Goal: Check status: Check status

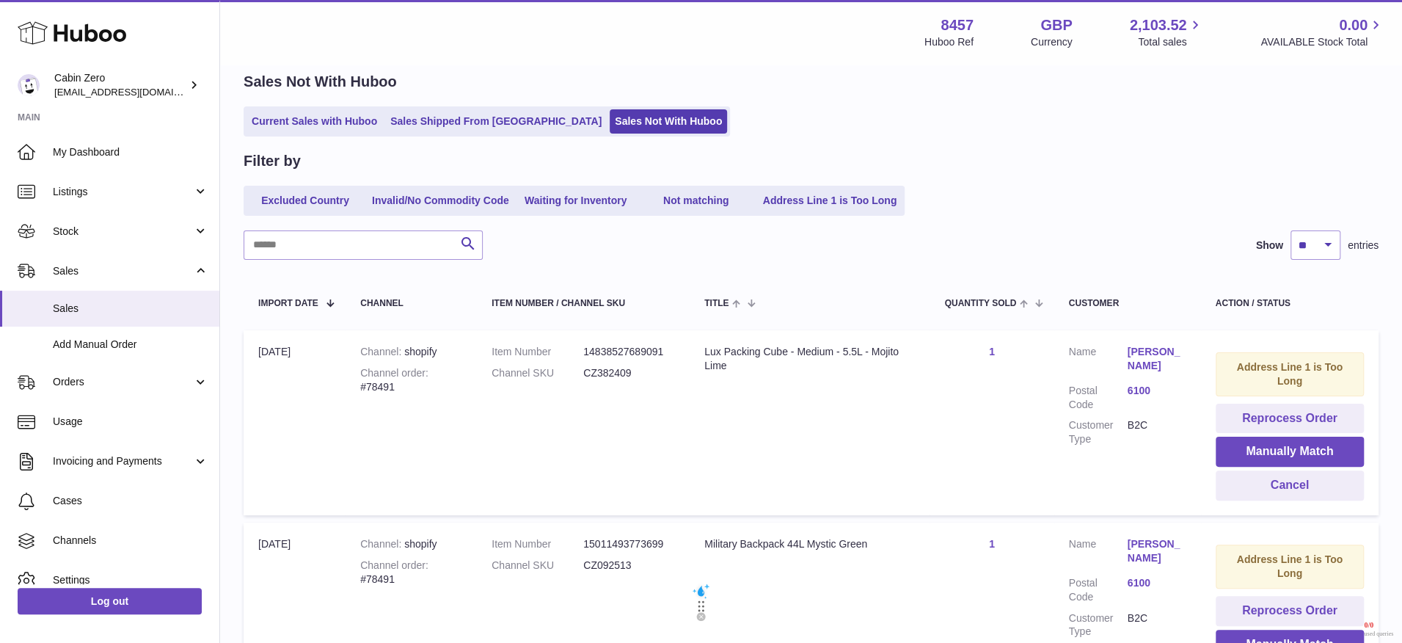
click at [426, 108] on ul "Current Sales with Huboo Sales Shipped From Huboo Sales Not With Huboo" at bounding box center [487, 121] width 486 height 30
click at [426, 120] on link "Sales Shipped From [GEOGRAPHIC_DATA]" at bounding box center [496, 121] width 222 height 24
click at [435, 123] on link "Sales Shipped From [GEOGRAPHIC_DATA]" at bounding box center [496, 121] width 222 height 24
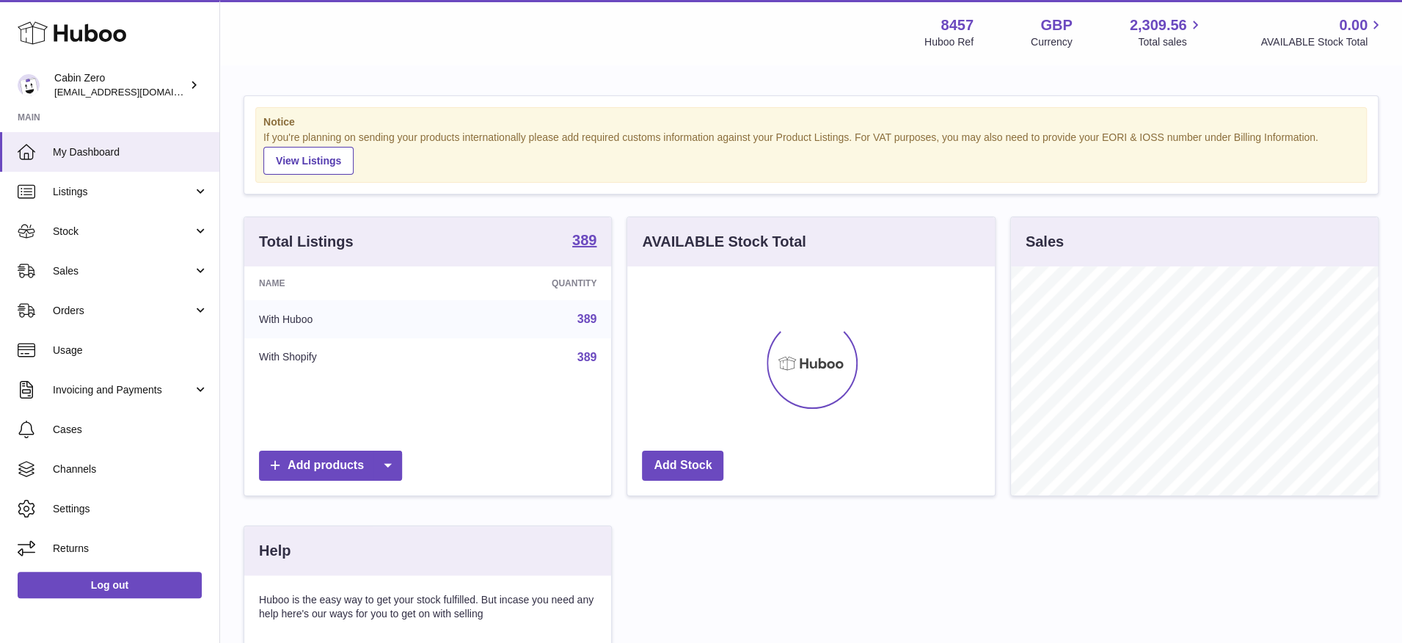
scroll to position [229, 368]
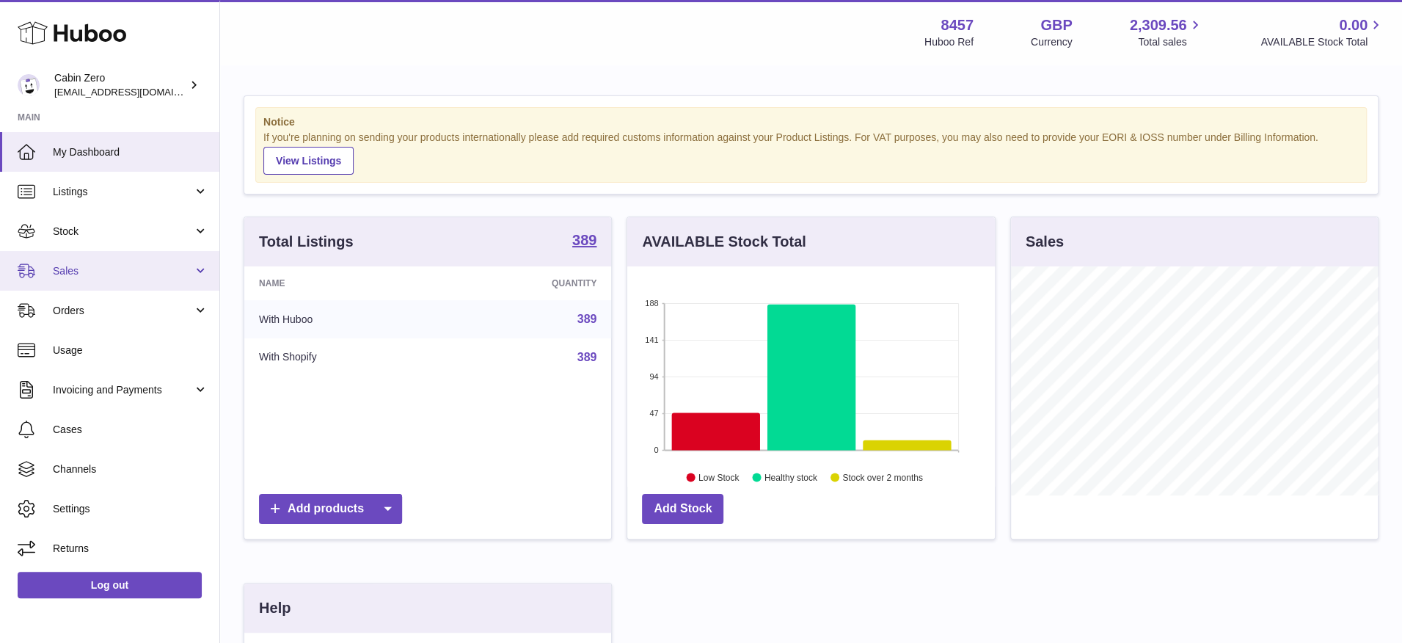
click at [210, 269] on link "Sales" at bounding box center [109, 271] width 219 height 40
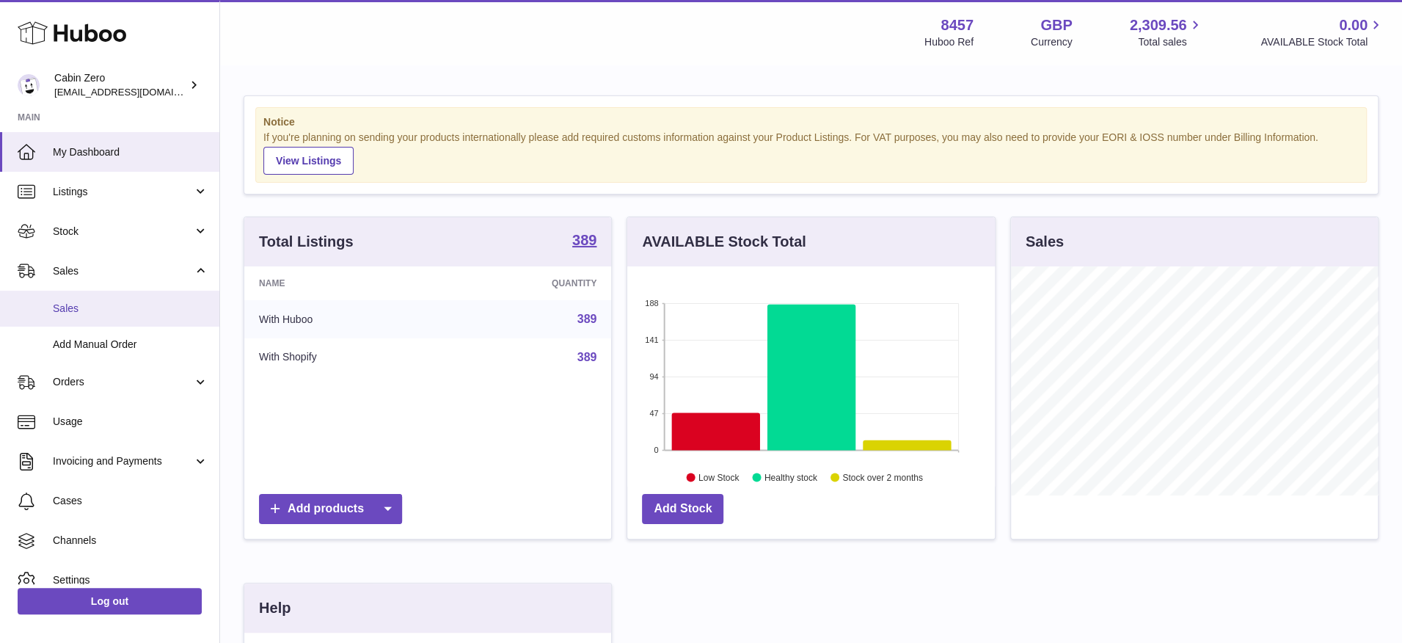
click at [153, 307] on span "Sales" at bounding box center [131, 309] width 156 height 14
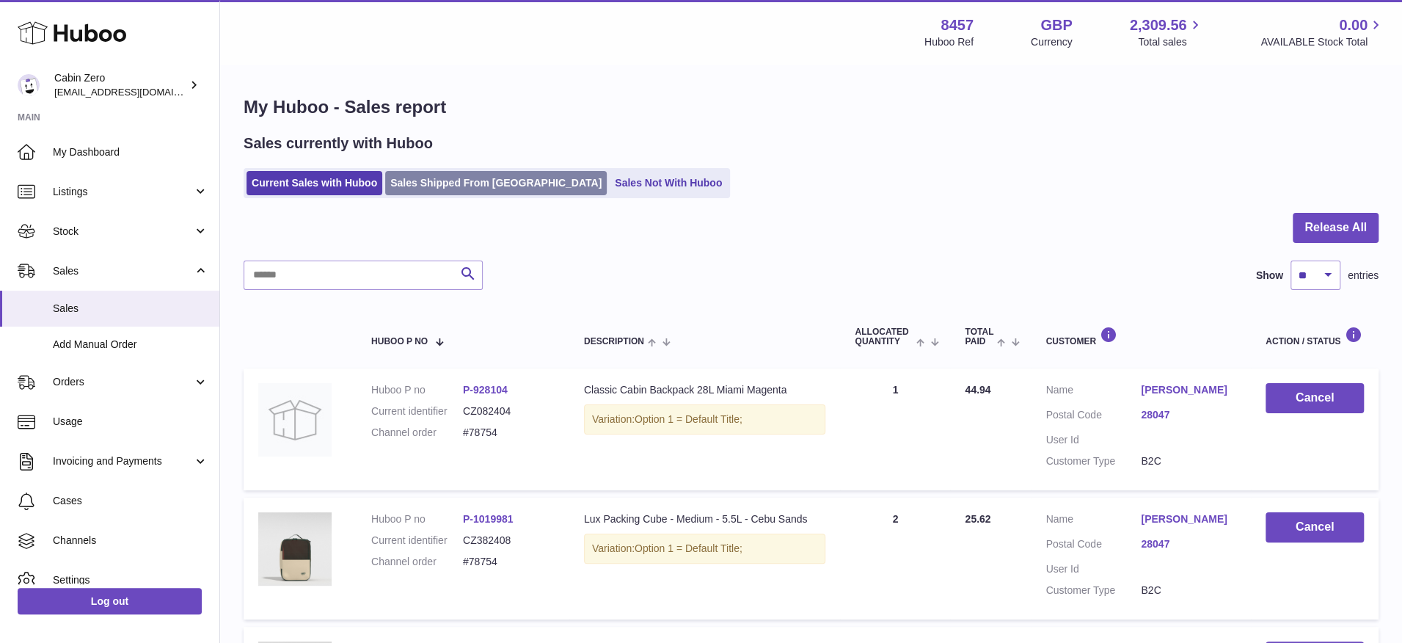
click at [462, 194] on link "Sales Shipped From [GEOGRAPHIC_DATA]" at bounding box center [496, 183] width 222 height 24
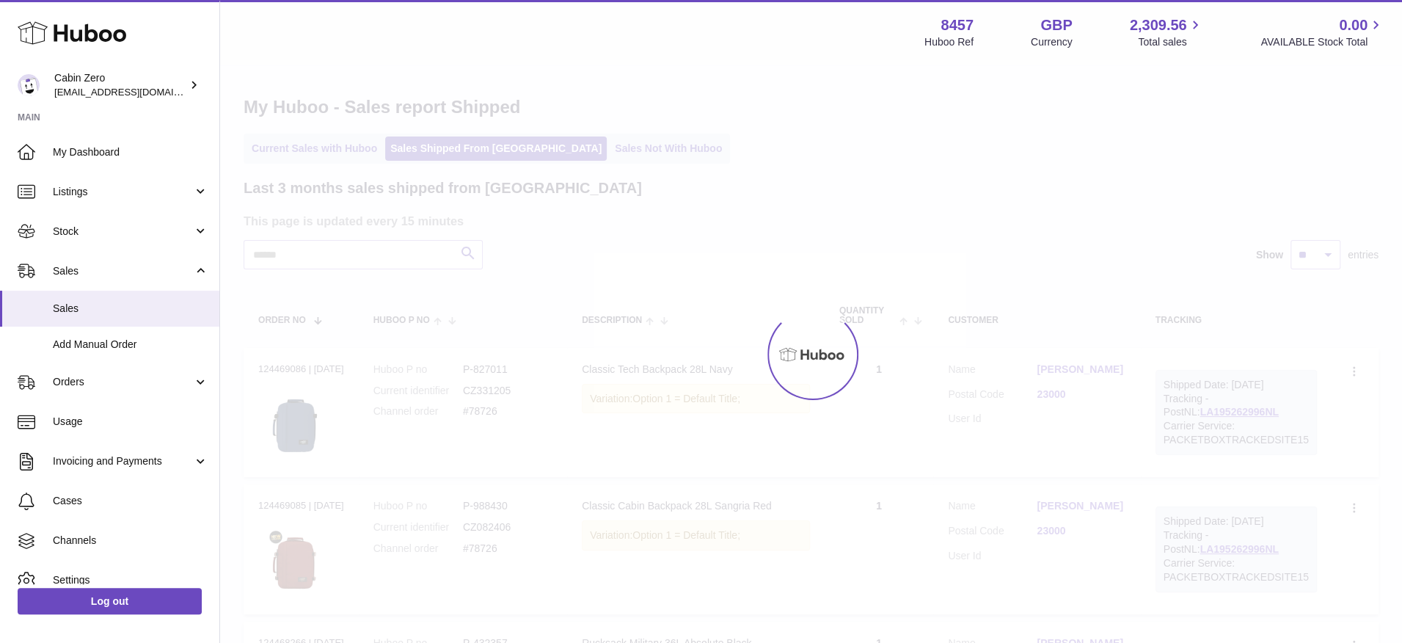
click at [387, 249] on div at bounding box center [811, 354] width 1182 height 577
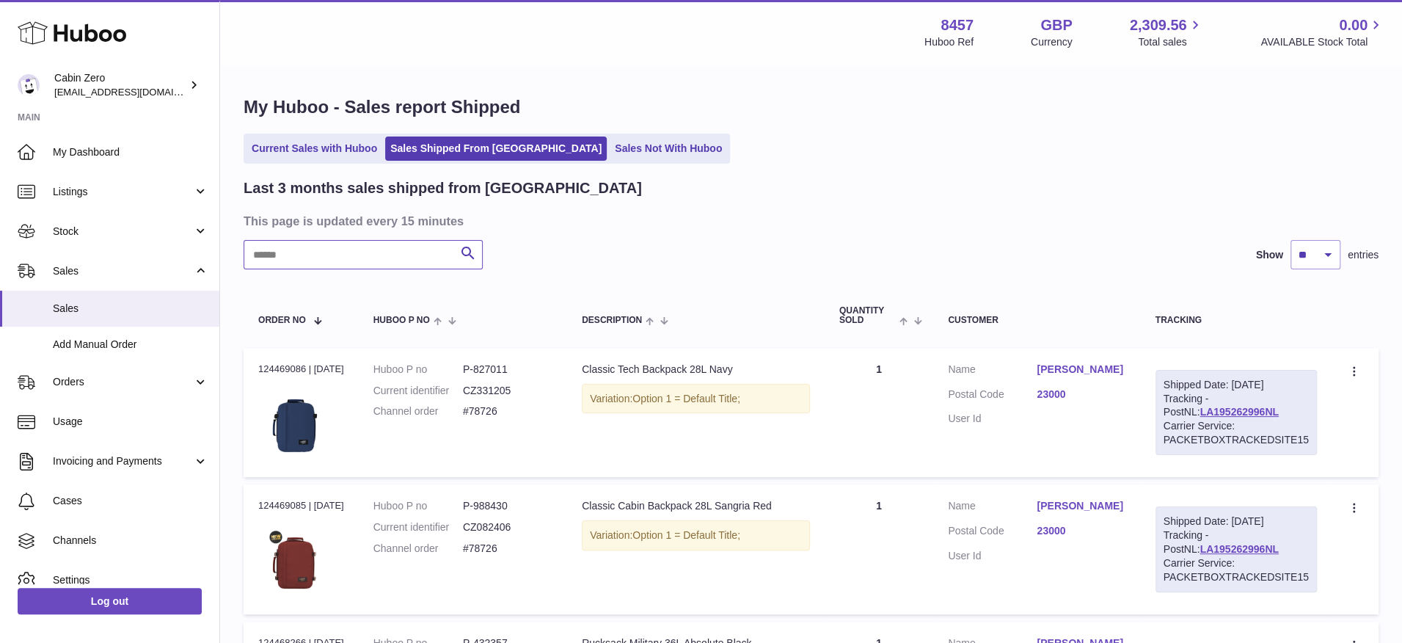
click at [387, 249] on input "text" at bounding box center [363, 254] width 239 height 29
paste input "******"
type input "******"
